Goal: Task Accomplishment & Management: Manage account settings

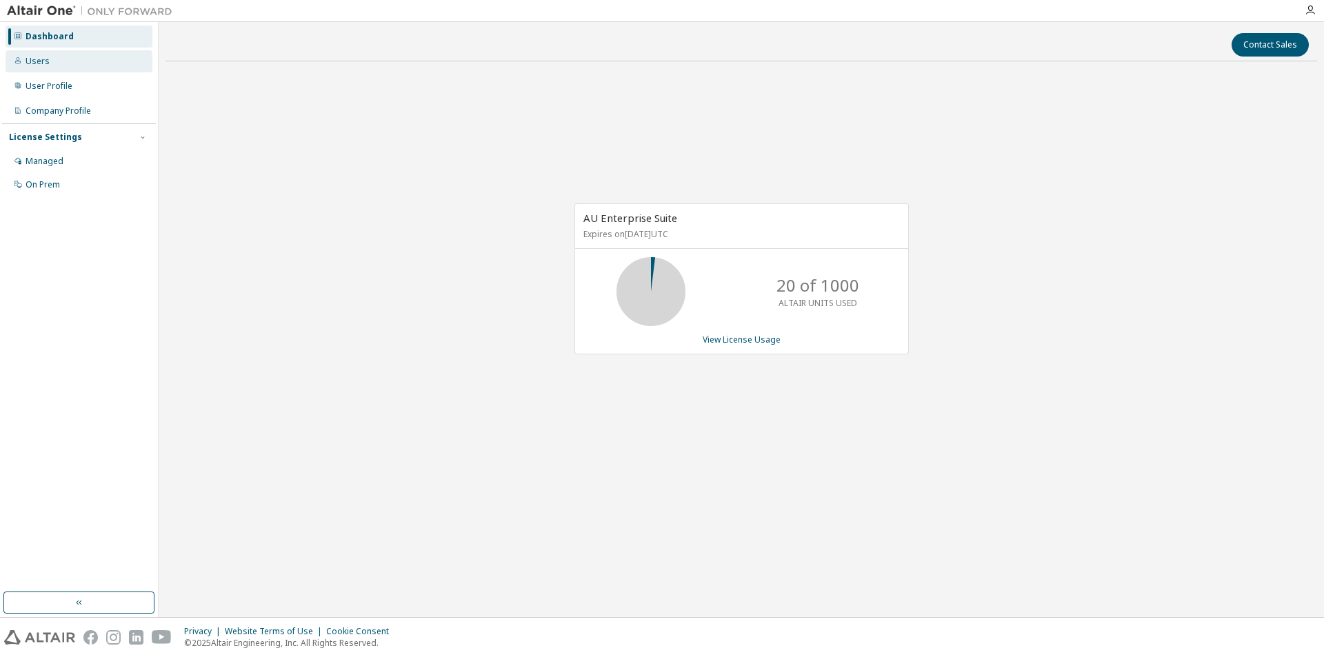
click at [41, 68] on div "Users" at bounding box center [79, 61] width 147 height 22
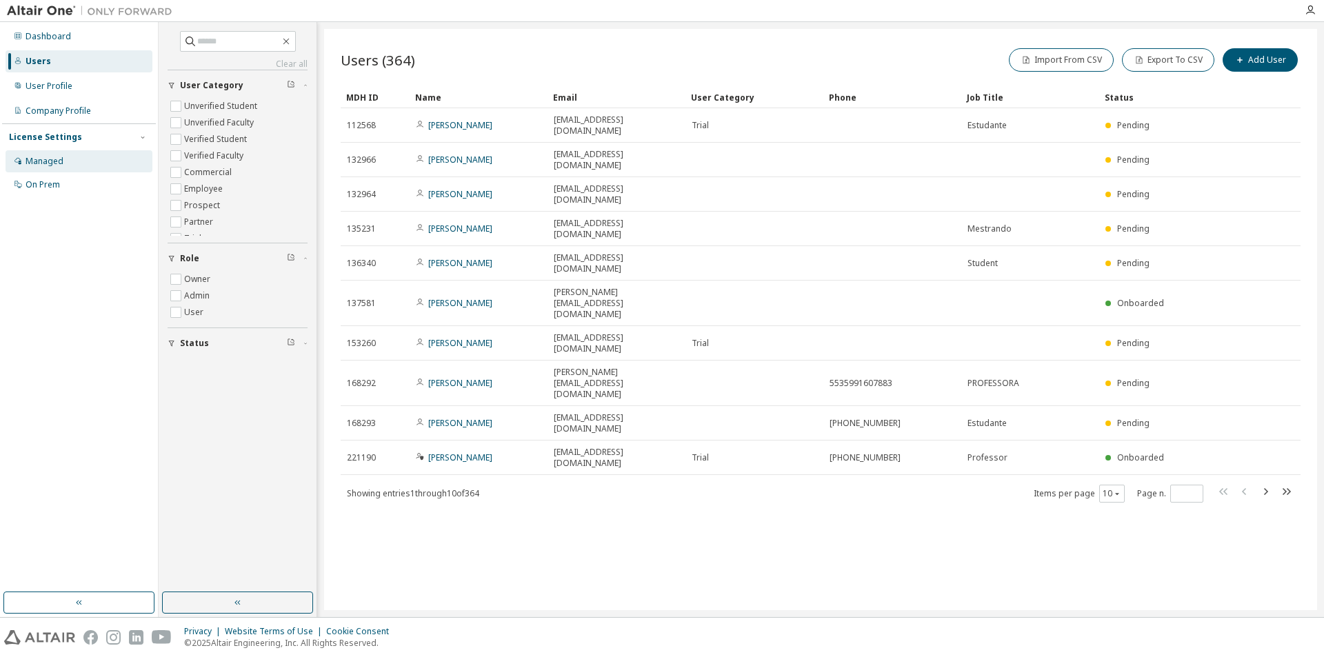
click at [66, 158] on div "Managed" at bounding box center [79, 161] width 147 height 22
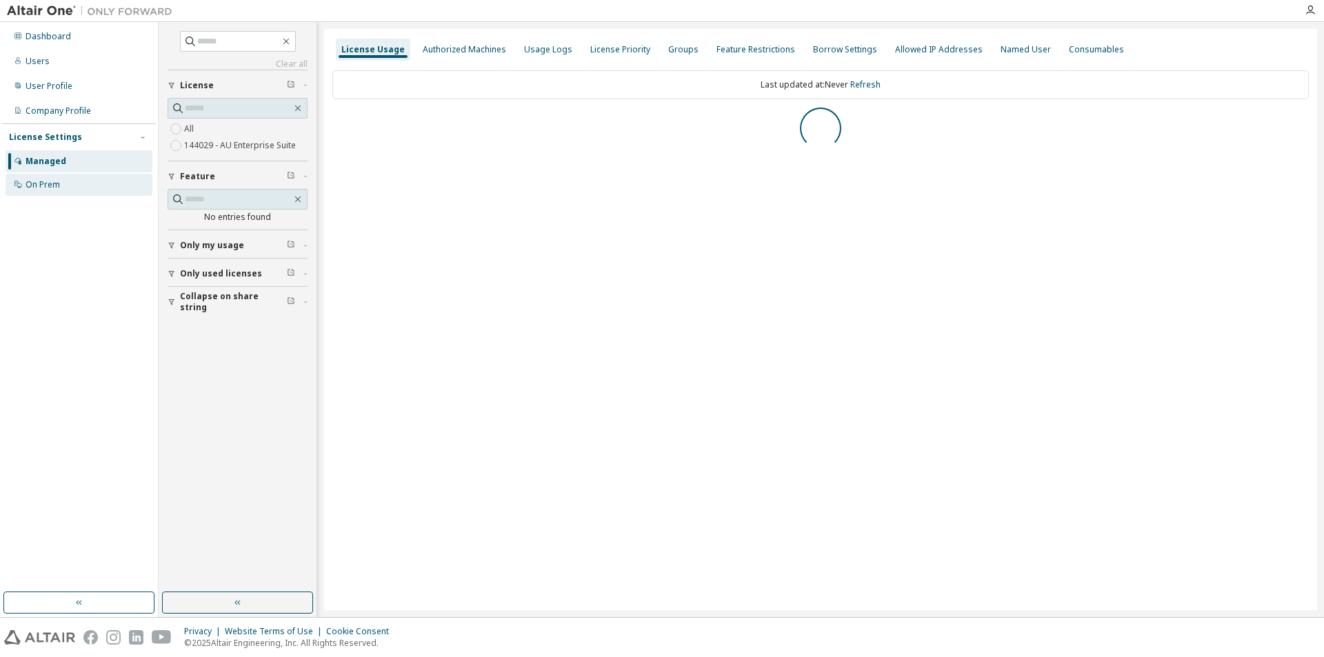
click at [51, 191] on div "On Prem" at bounding box center [79, 185] width 147 height 22
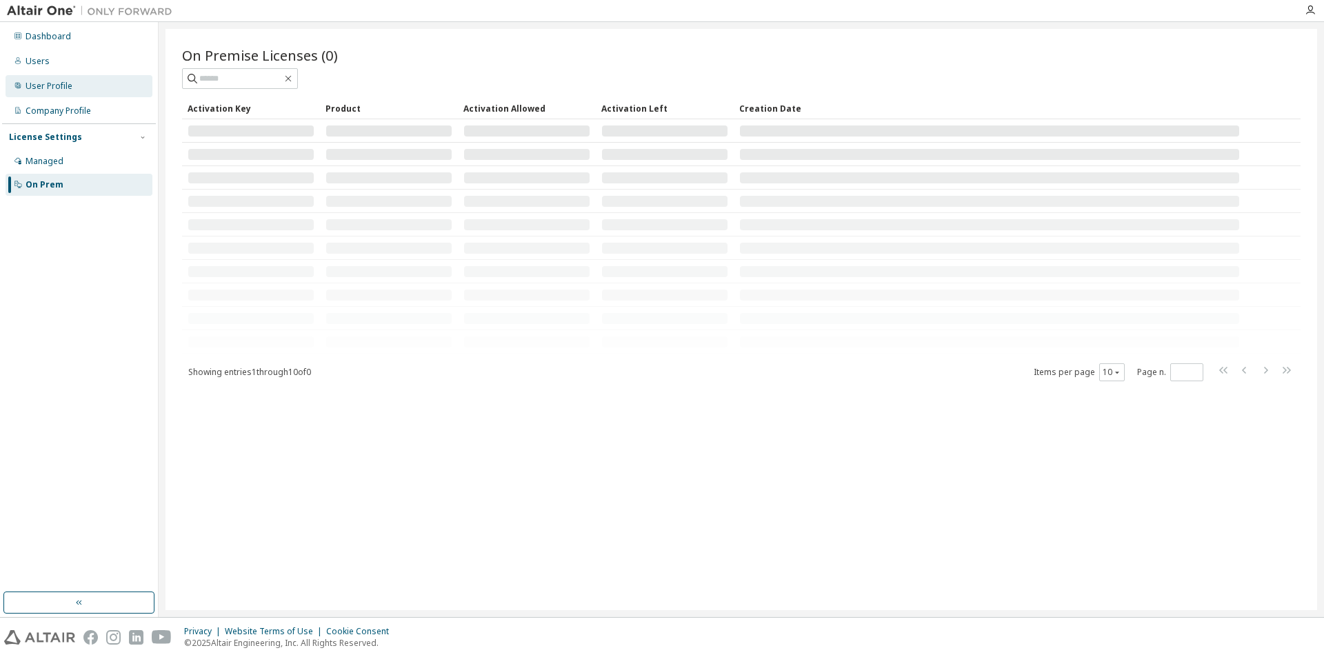
click at [63, 88] on div "User Profile" at bounding box center [49, 86] width 47 height 11
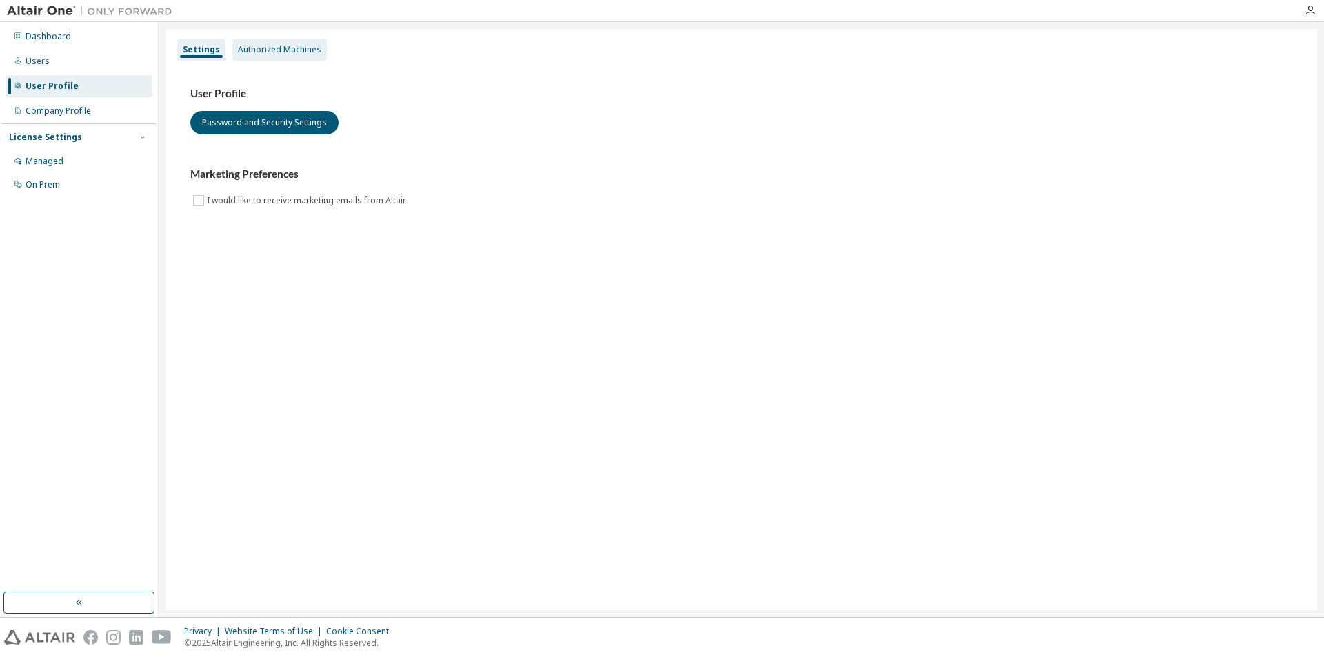
click at [243, 51] on div "Authorized Machines" at bounding box center [279, 49] width 83 height 11
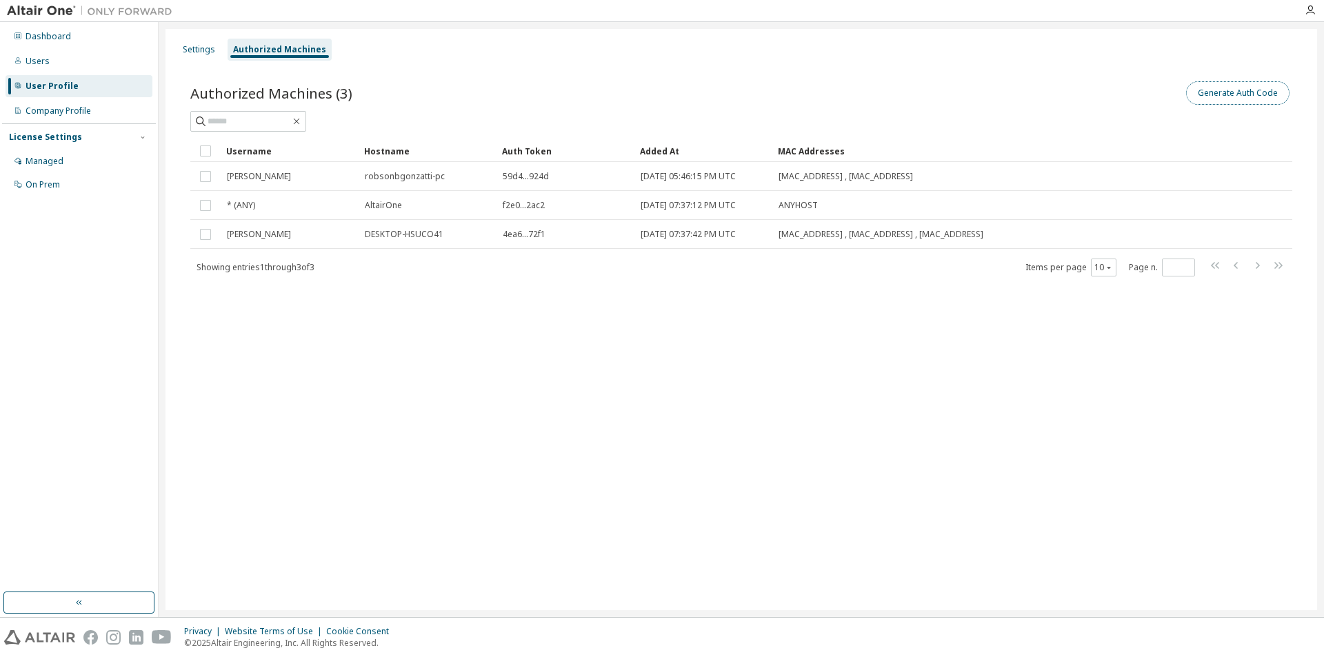
click at [1274, 89] on button "Generate Auth Code" at bounding box center [1237, 92] width 103 height 23
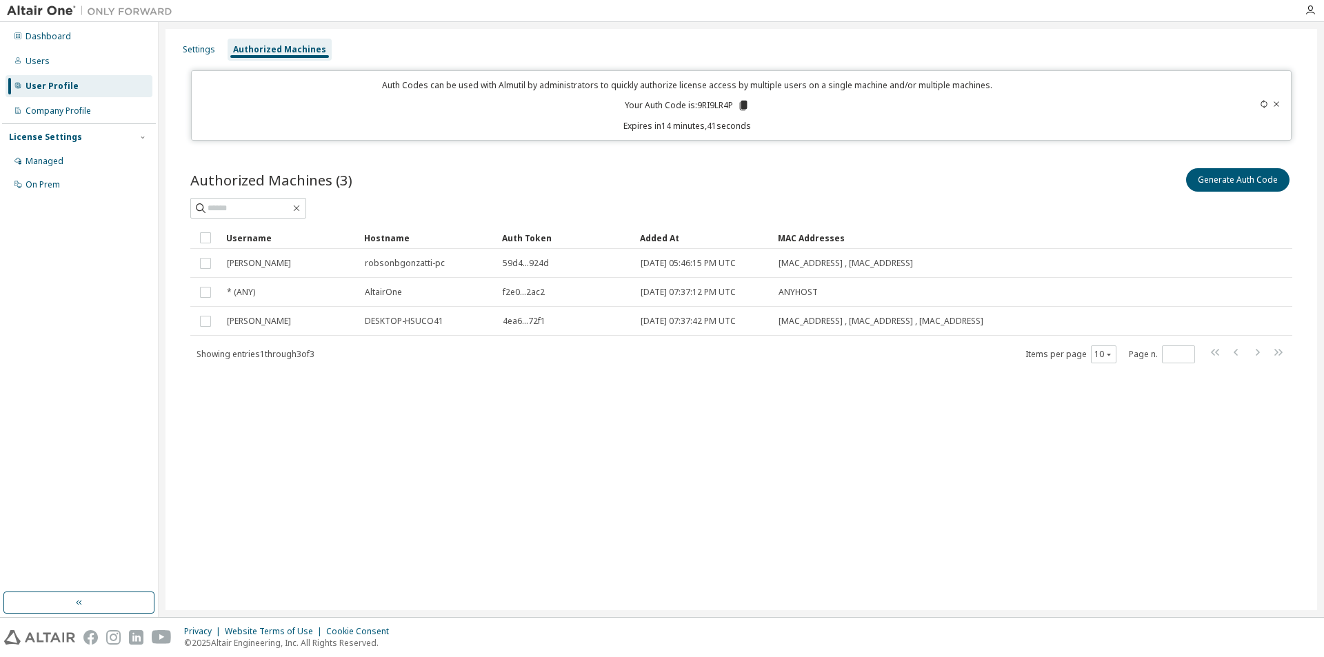
click at [1278, 105] on icon at bounding box center [1276, 104] width 8 height 8
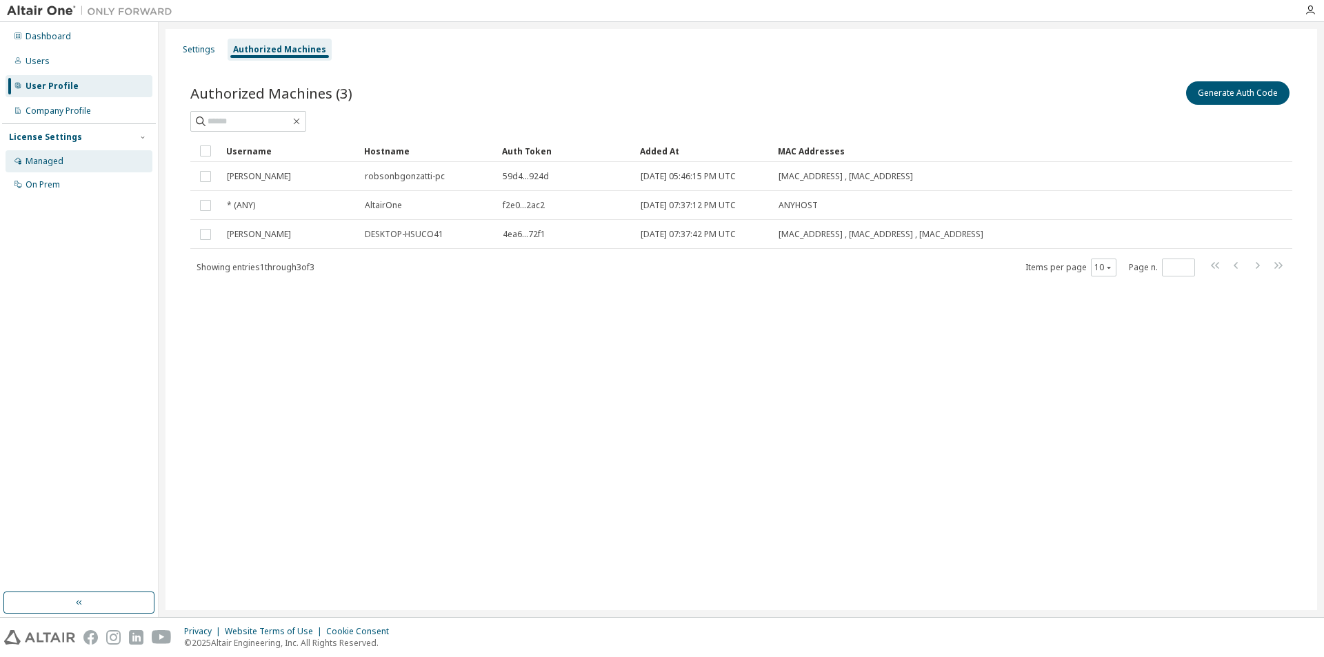
click at [51, 157] on div "Managed" at bounding box center [45, 161] width 38 height 11
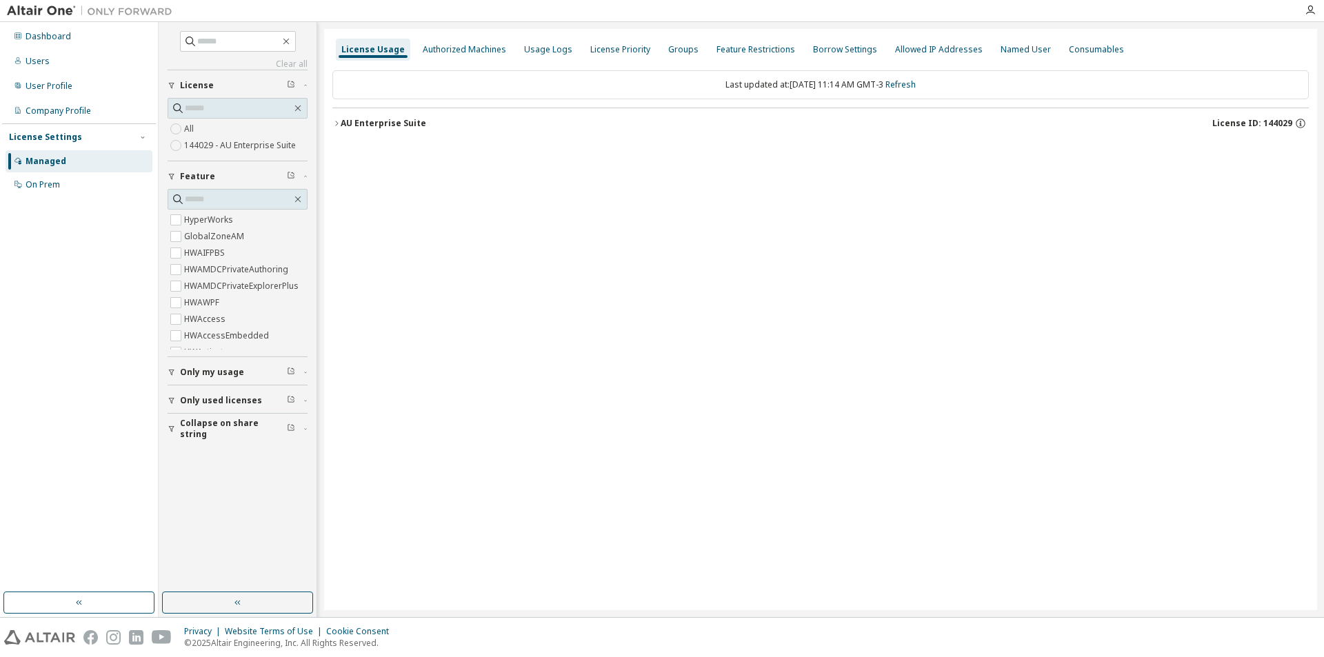
click at [213, 369] on span "Only my usage" at bounding box center [212, 372] width 64 height 11
click at [232, 364] on button "Only my usage" at bounding box center [238, 372] width 140 height 30
click at [453, 52] on div "Authorized Machines" at bounding box center [464, 49] width 83 height 11
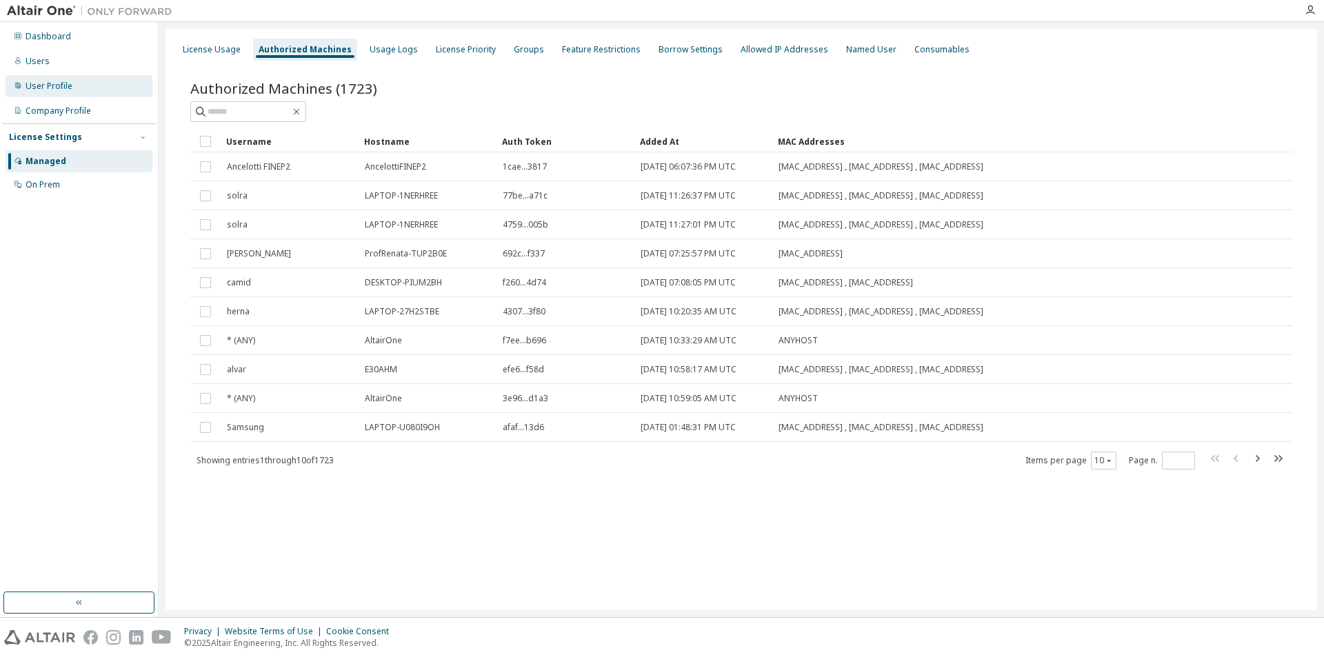
click at [57, 90] on div "User Profile" at bounding box center [49, 86] width 47 height 11
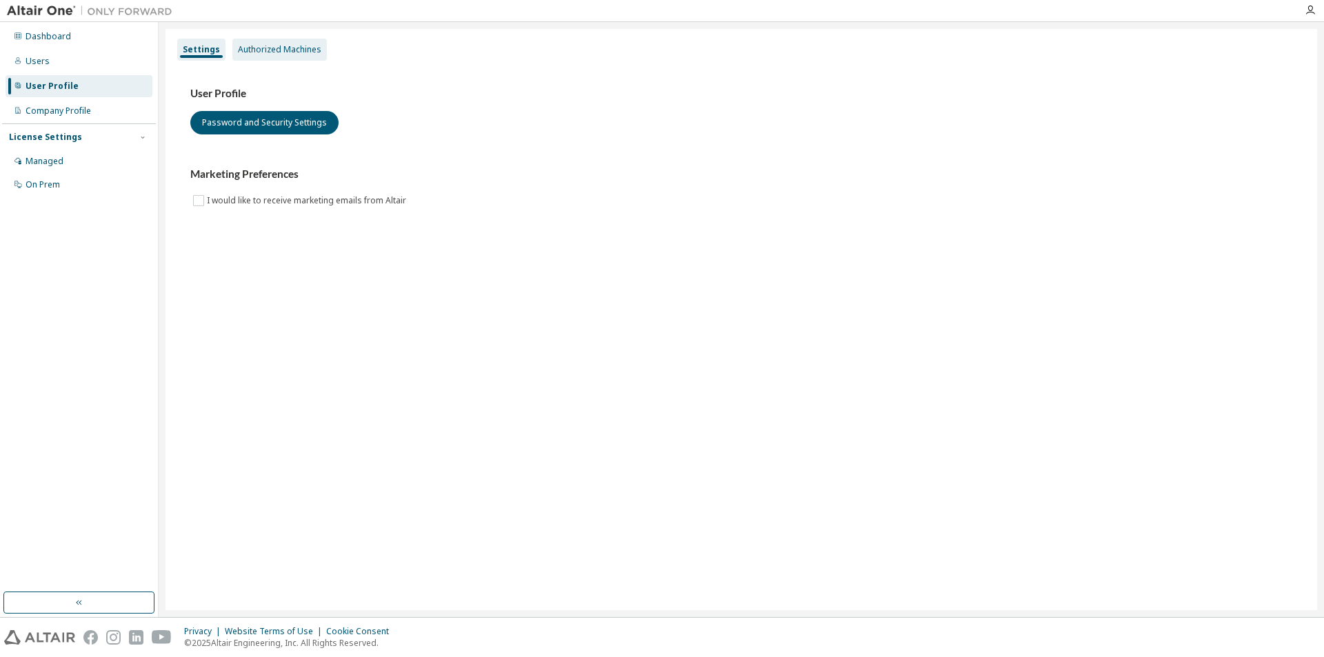
click at [269, 54] on div "Authorized Machines" at bounding box center [279, 49] width 83 height 11
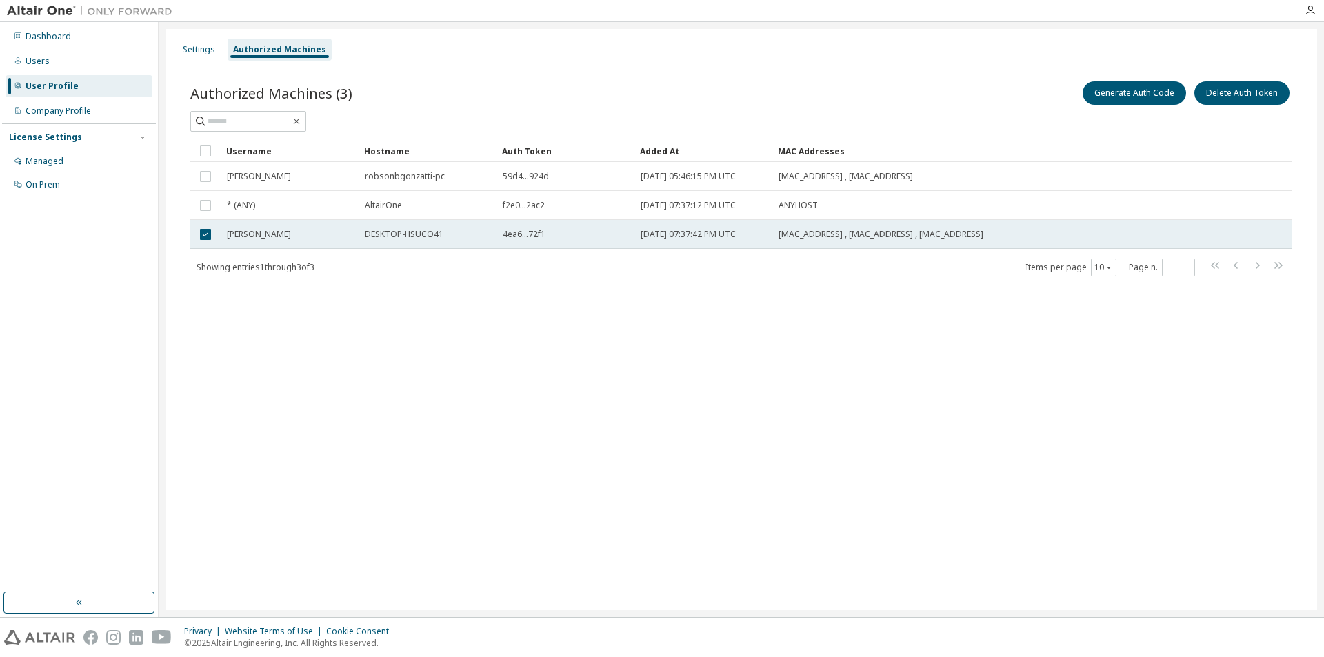
click at [525, 233] on span "4ea6...72f1" at bounding box center [524, 234] width 43 height 11
click at [301, 231] on div "Robson" at bounding box center [290, 234] width 126 height 11
